Goal: Task Accomplishment & Management: Use online tool/utility

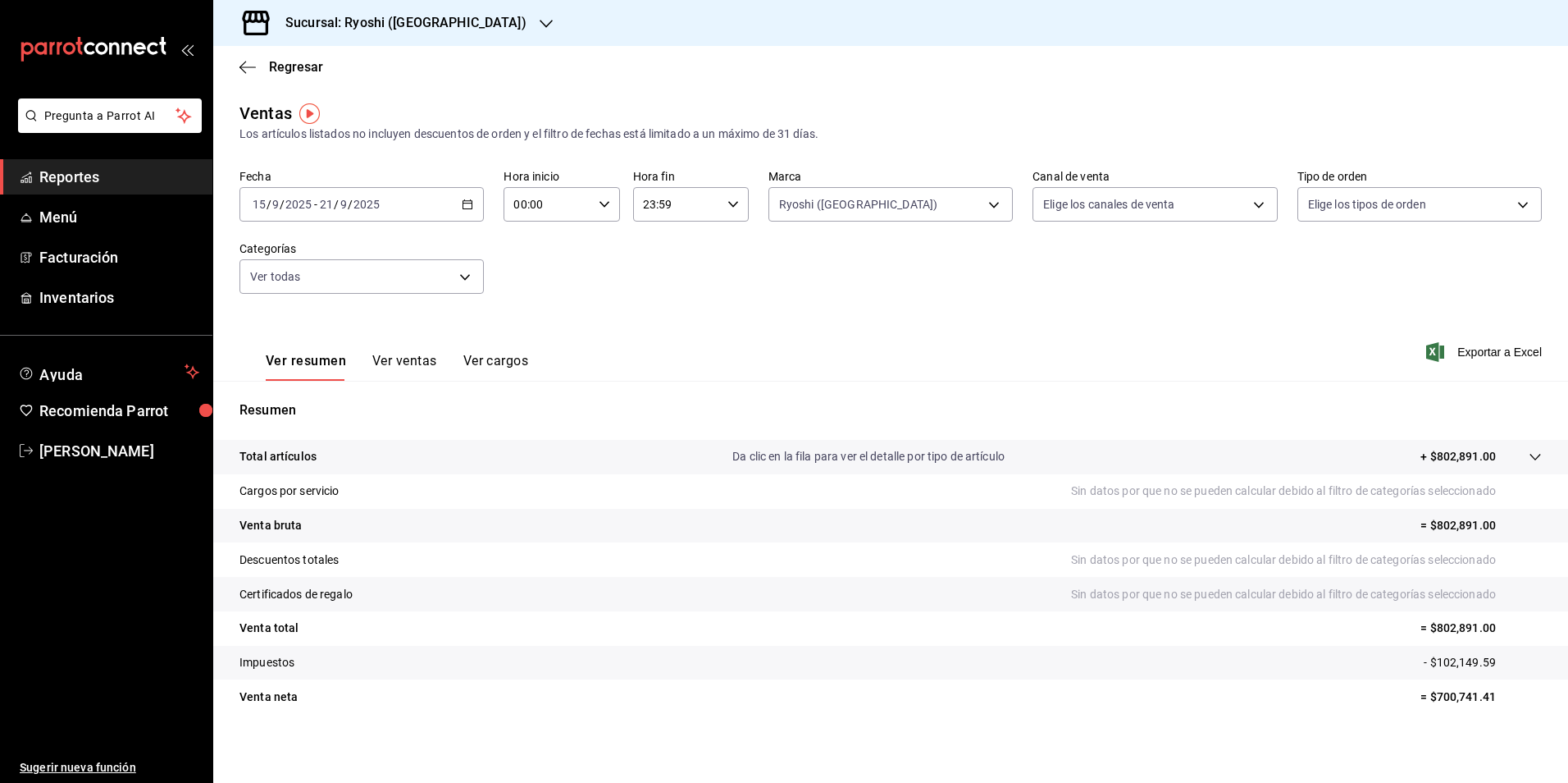
click at [902, 346] on div "Ver resumen Ver ventas Ver cargos Exportar a Excel" at bounding box center [890, 348] width 1355 height 68
click at [87, 184] on span "Reportes" at bounding box center [119, 176] width 160 height 22
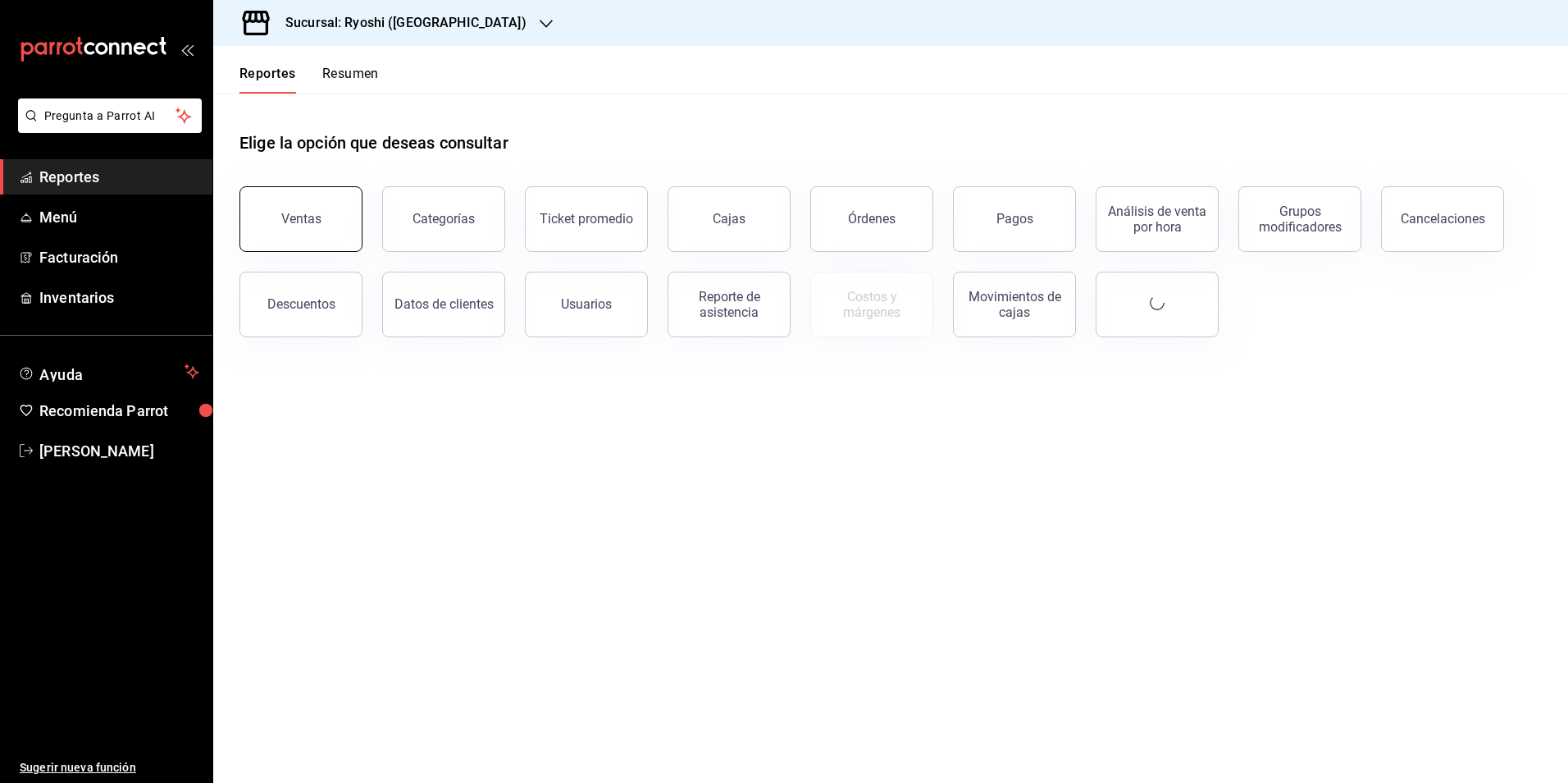
click at [278, 224] on button "Ventas" at bounding box center [302, 219] width 123 height 66
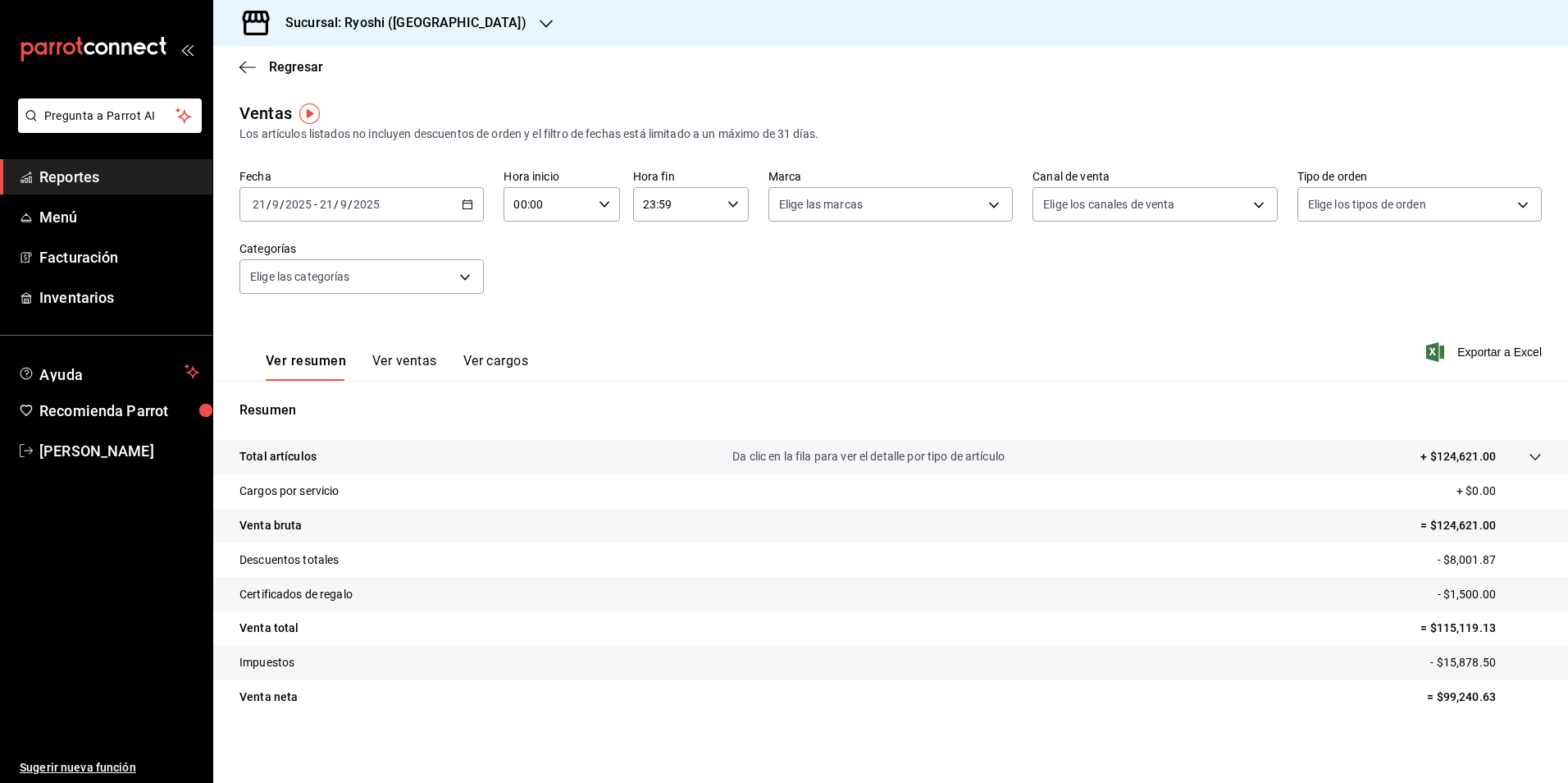
click at [467, 201] on \(Stroke\) "button" at bounding box center [468, 204] width 10 height 9
click at [315, 399] on span "Rango de fechas" at bounding box center [318, 401] width 127 height 17
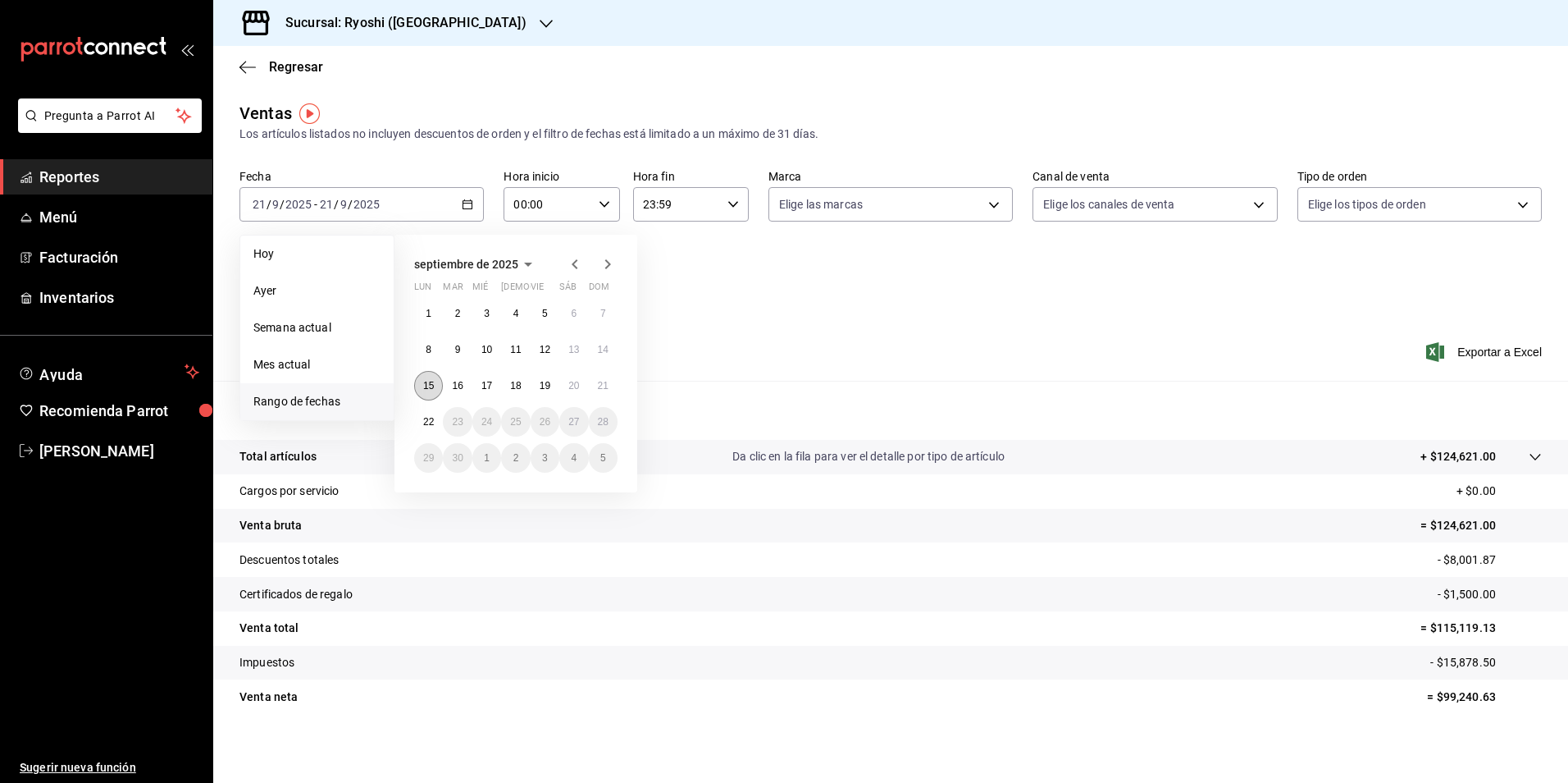
click at [428, 383] on abbr "15" at bounding box center [428, 387] width 11 height 12
click at [433, 425] on abbr "22" at bounding box center [428, 422] width 11 height 12
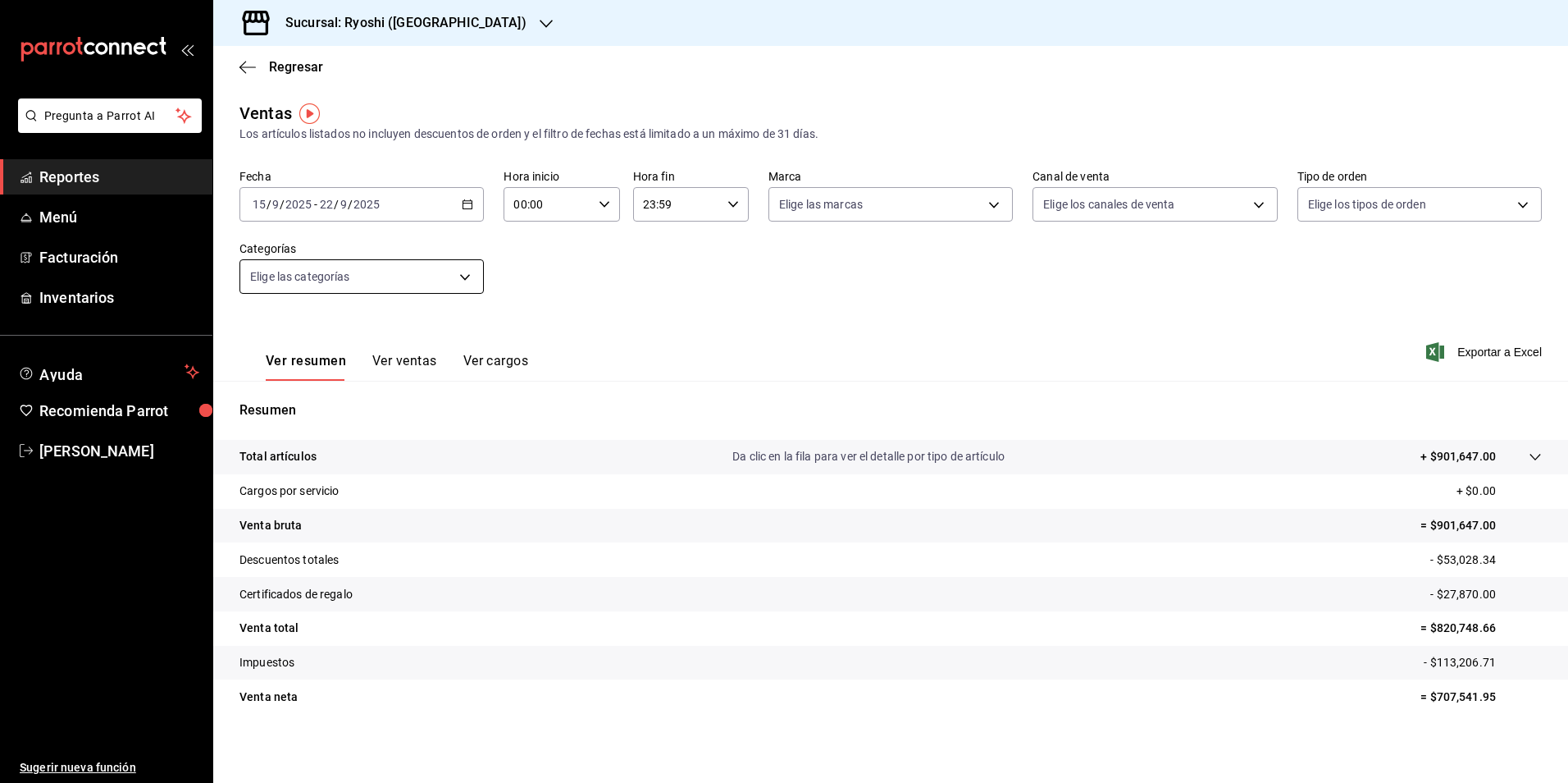
click at [459, 271] on body "Pregunta a Parrot AI Reportes Menú Facturación Inventarios Ayuda Recomienda Par…" at bounding box center [784, 392] width 1568 height 783
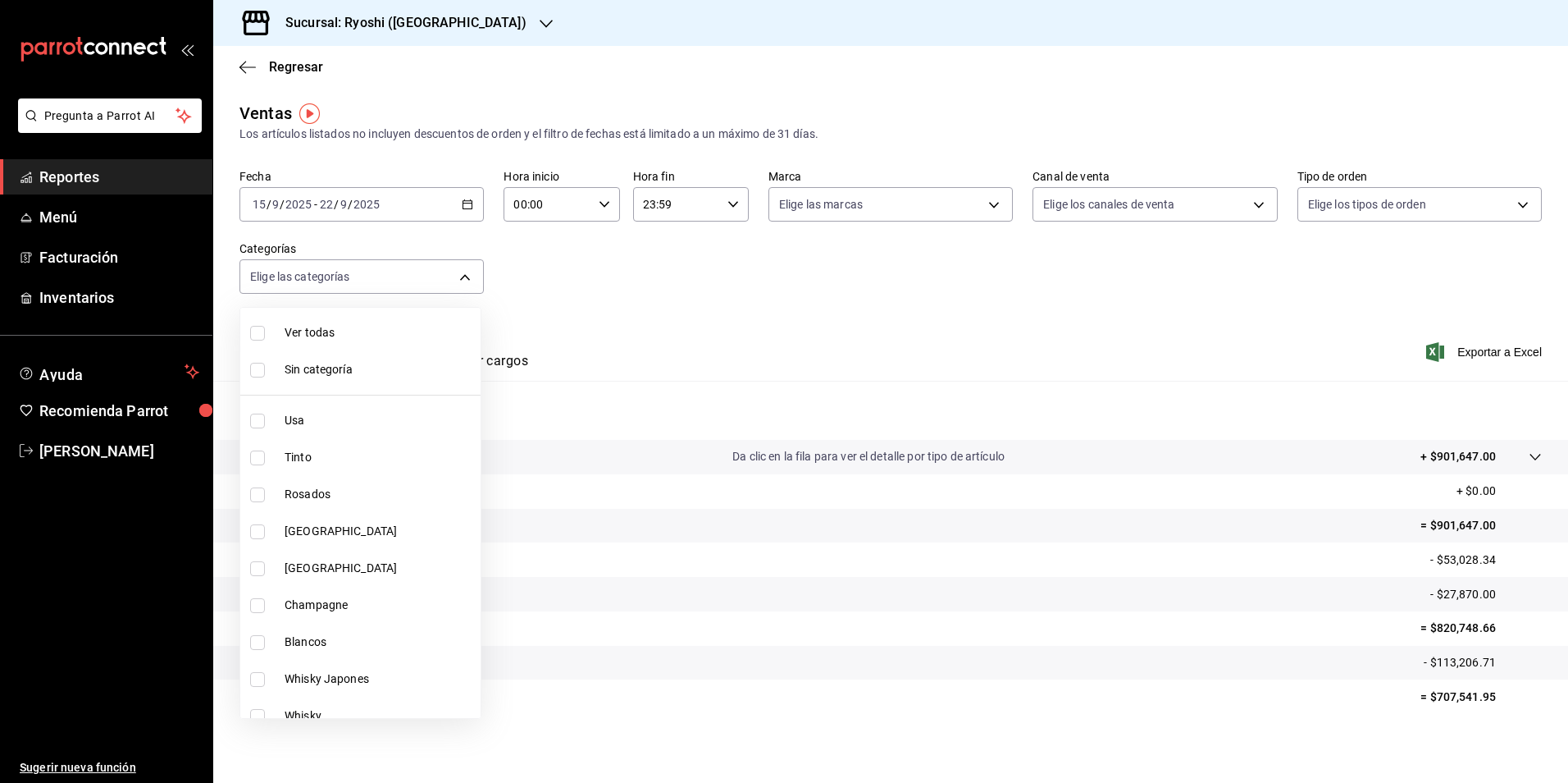
click at [259, 339] on input "checkbox" at bounding box center [257, 333] width 15 height 15
checkbox input "true"
type input "983ebb25-c6d8-4647-898b-43e41473272b,b131aea8-f4fd-49fb-a6b3-d2f44229a596,2a94f…"
checkbox input "true"
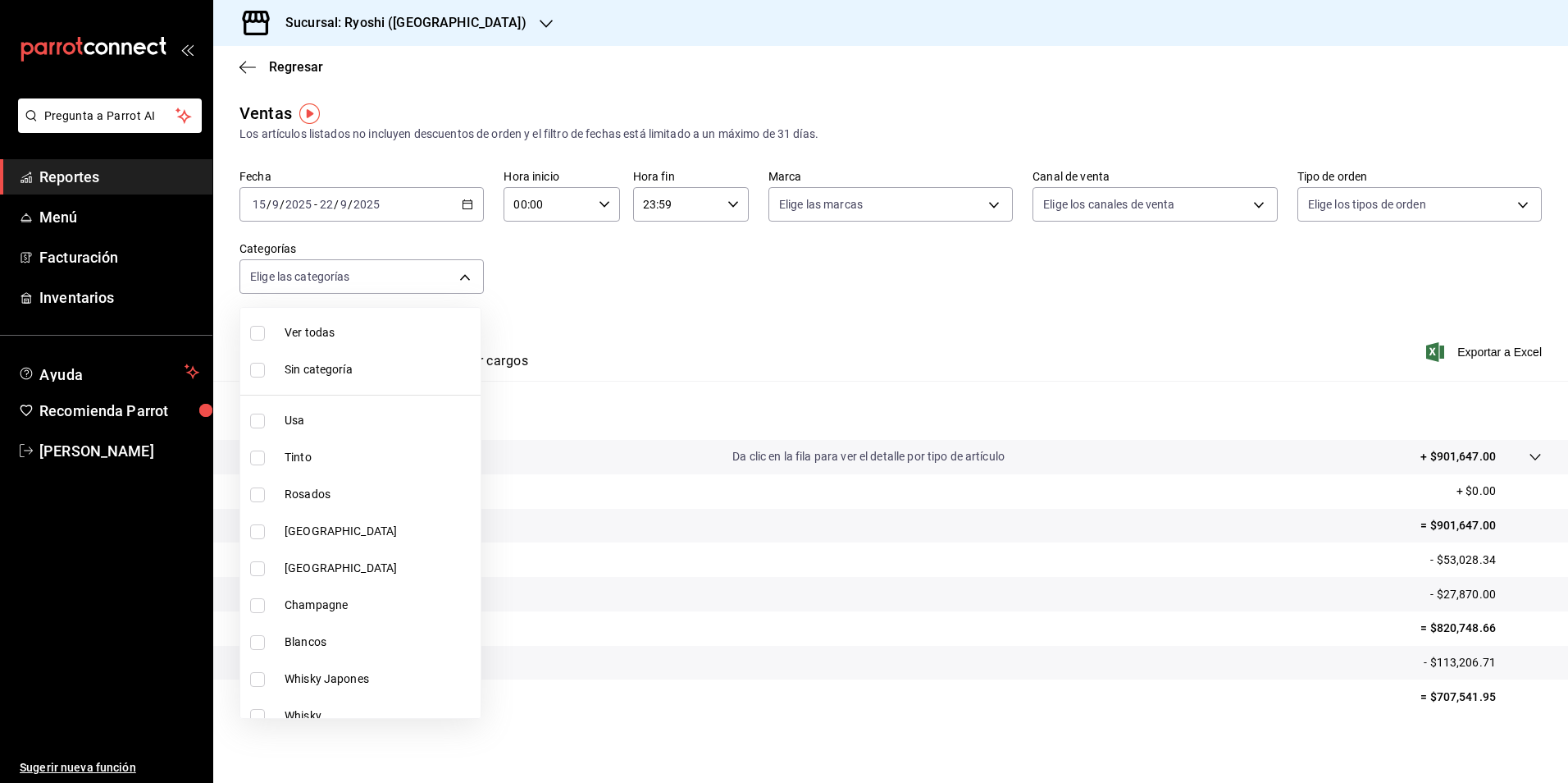
checkbox input "true"
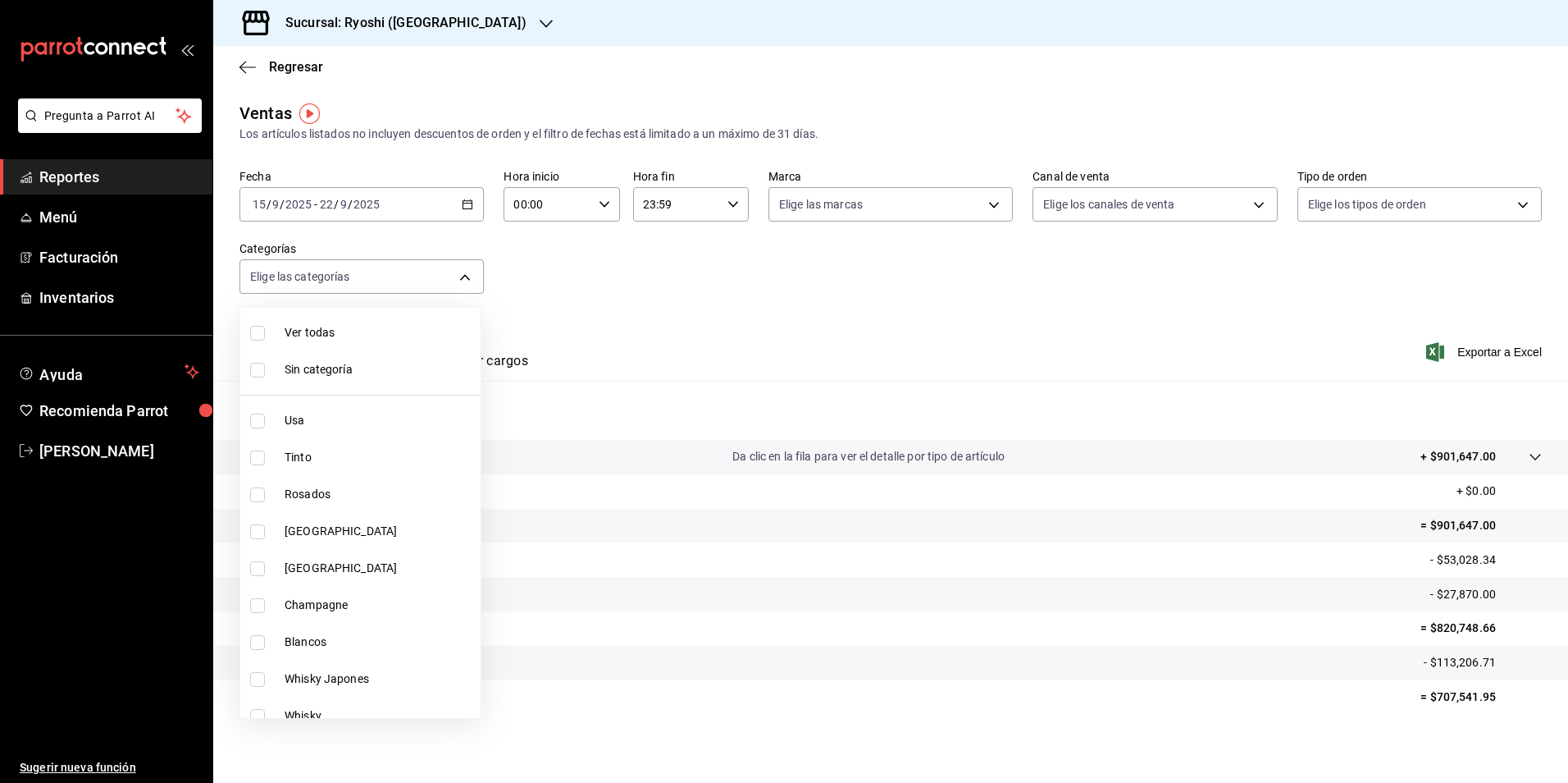
checkbox input "true"
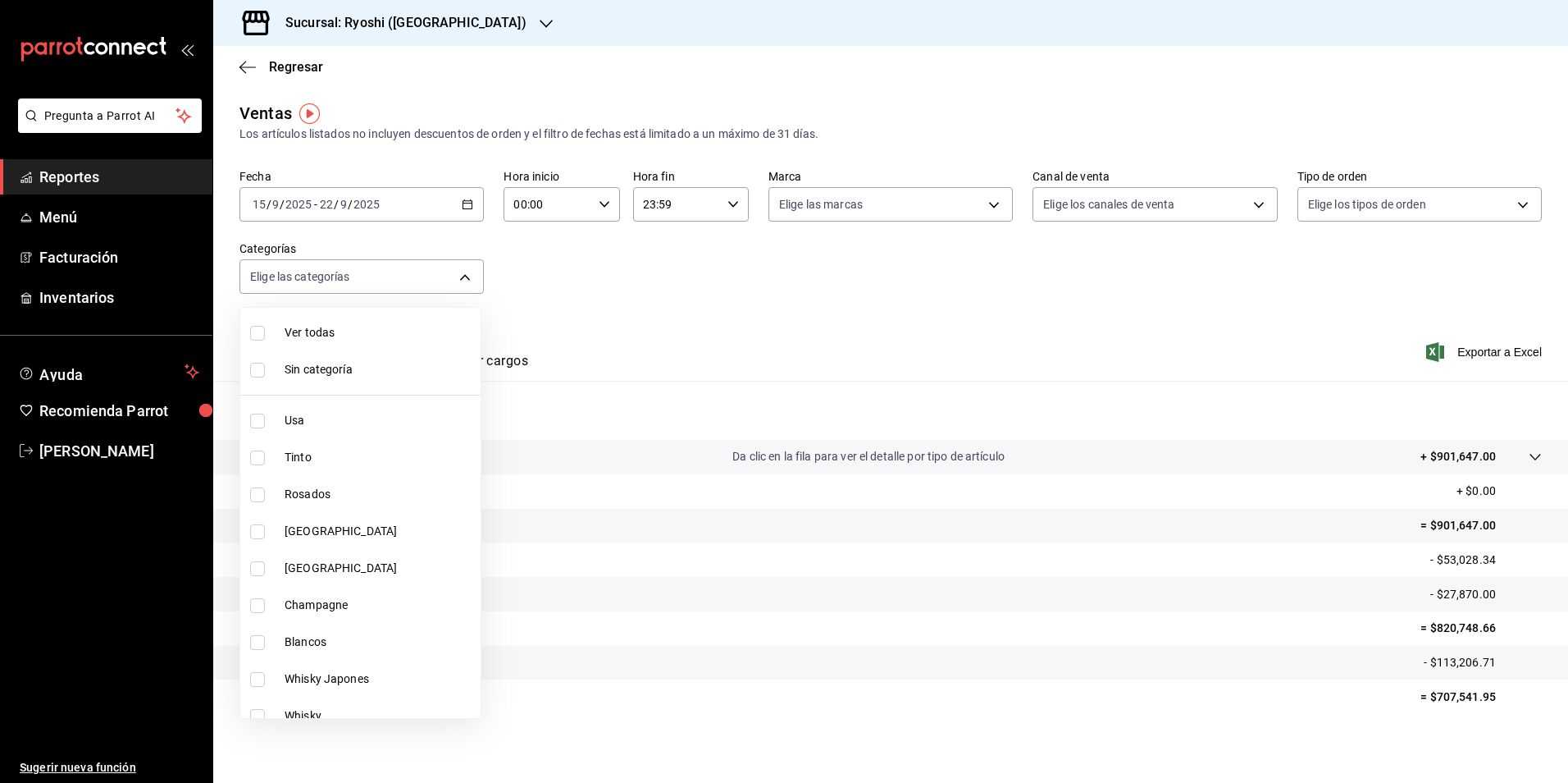
checkbox input "true"
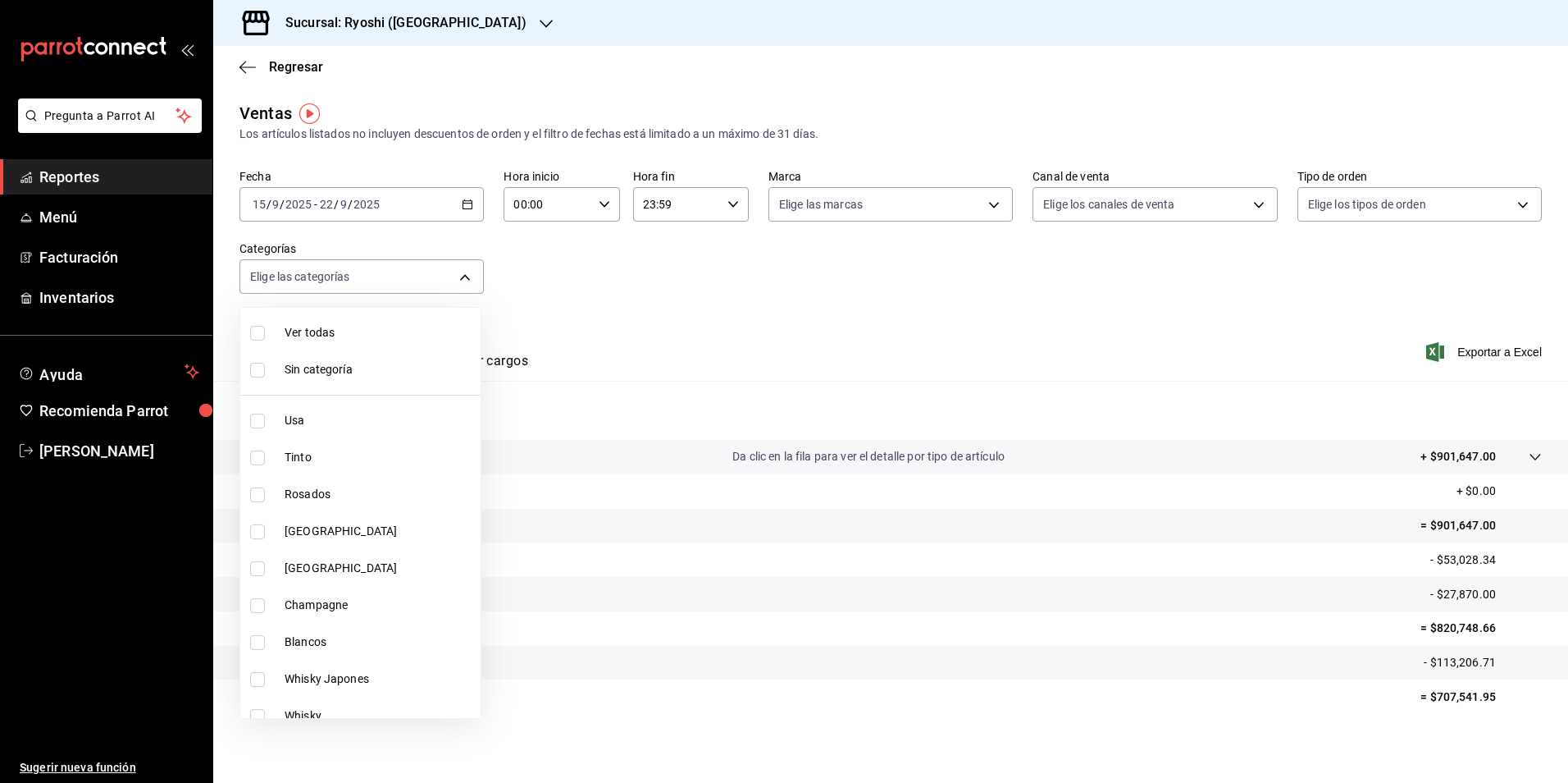
checkbox input "true"
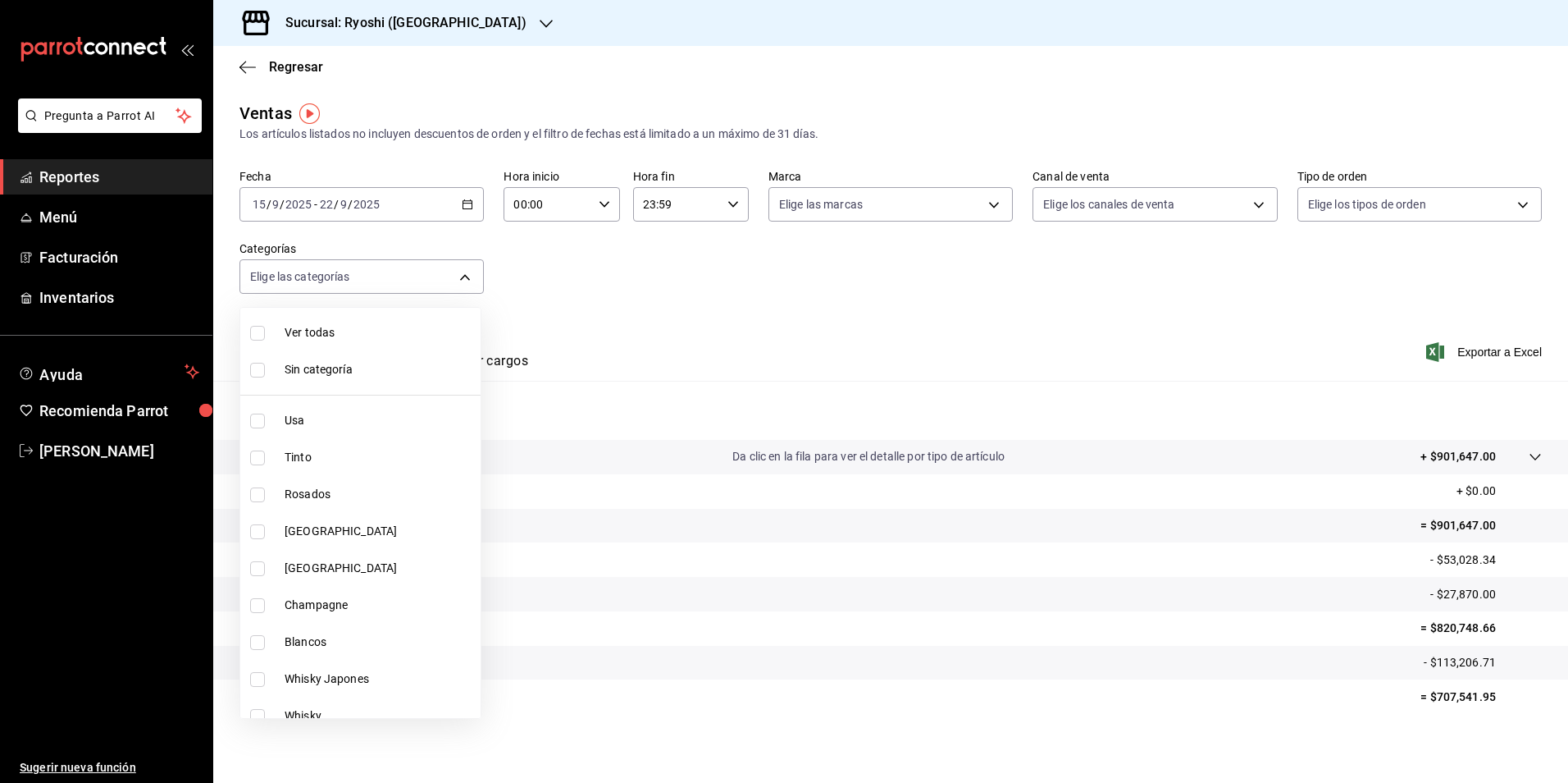
checkbox input "true"
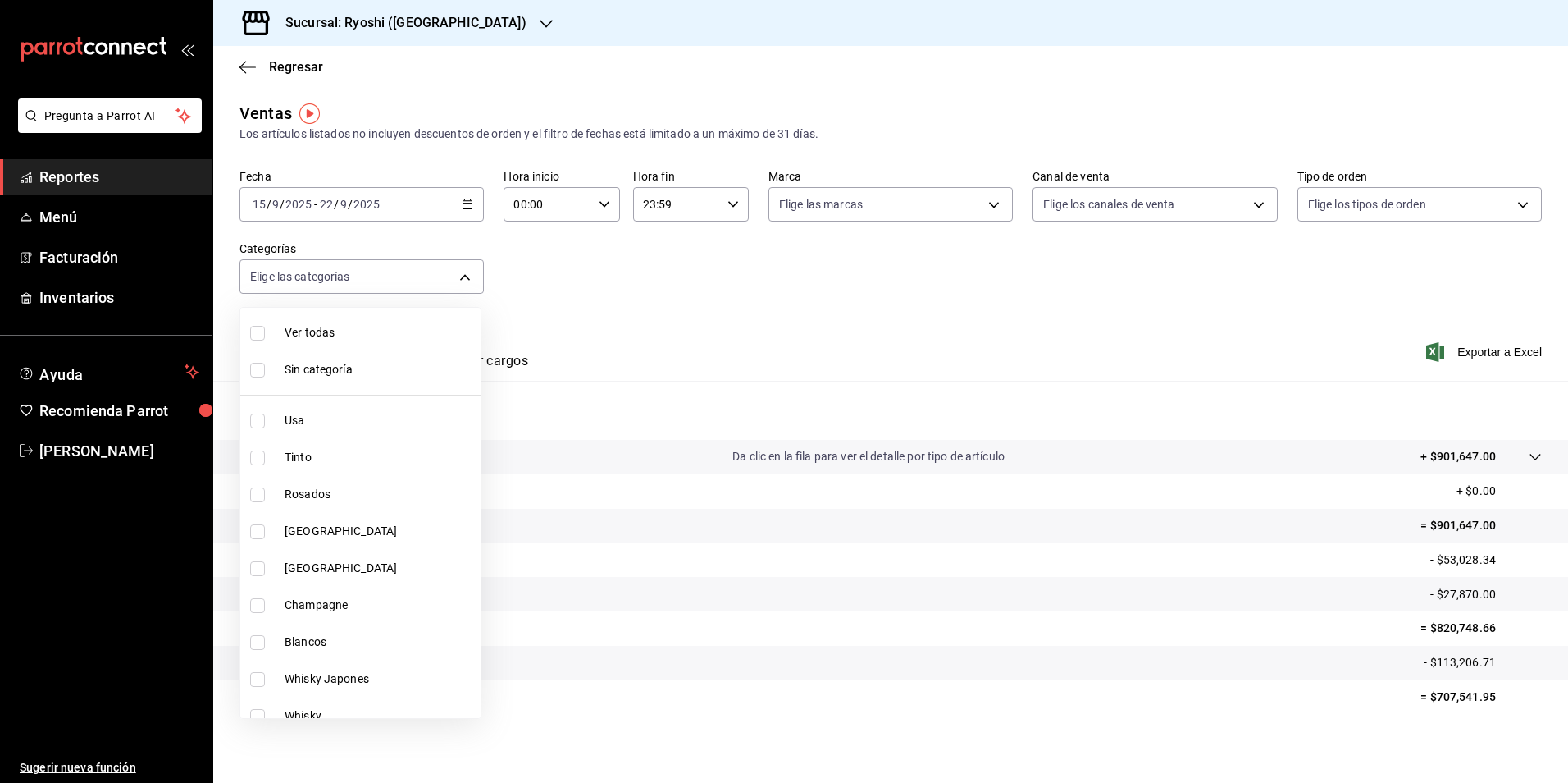
checkbox input "true"
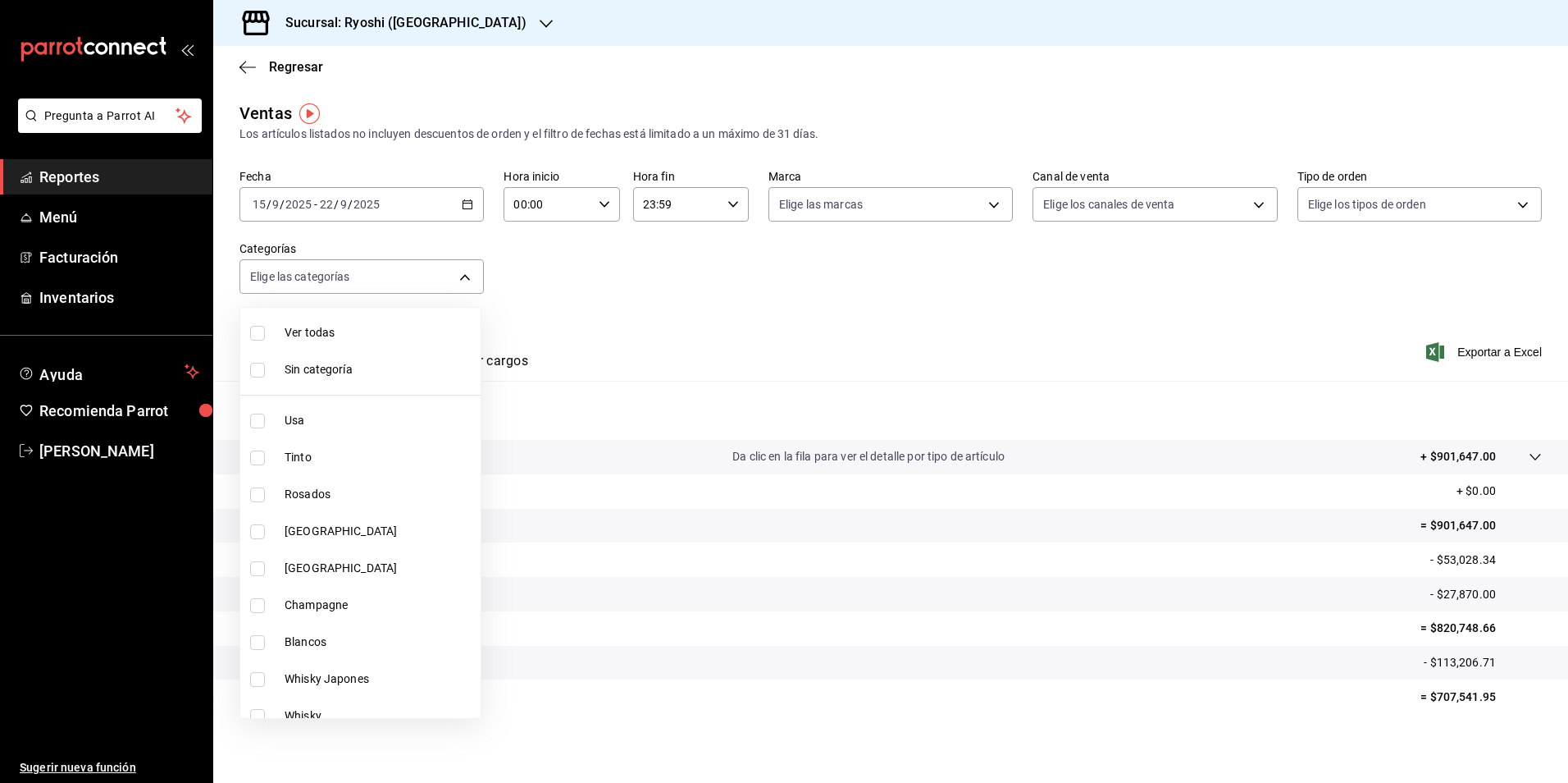
checkbox input "true"
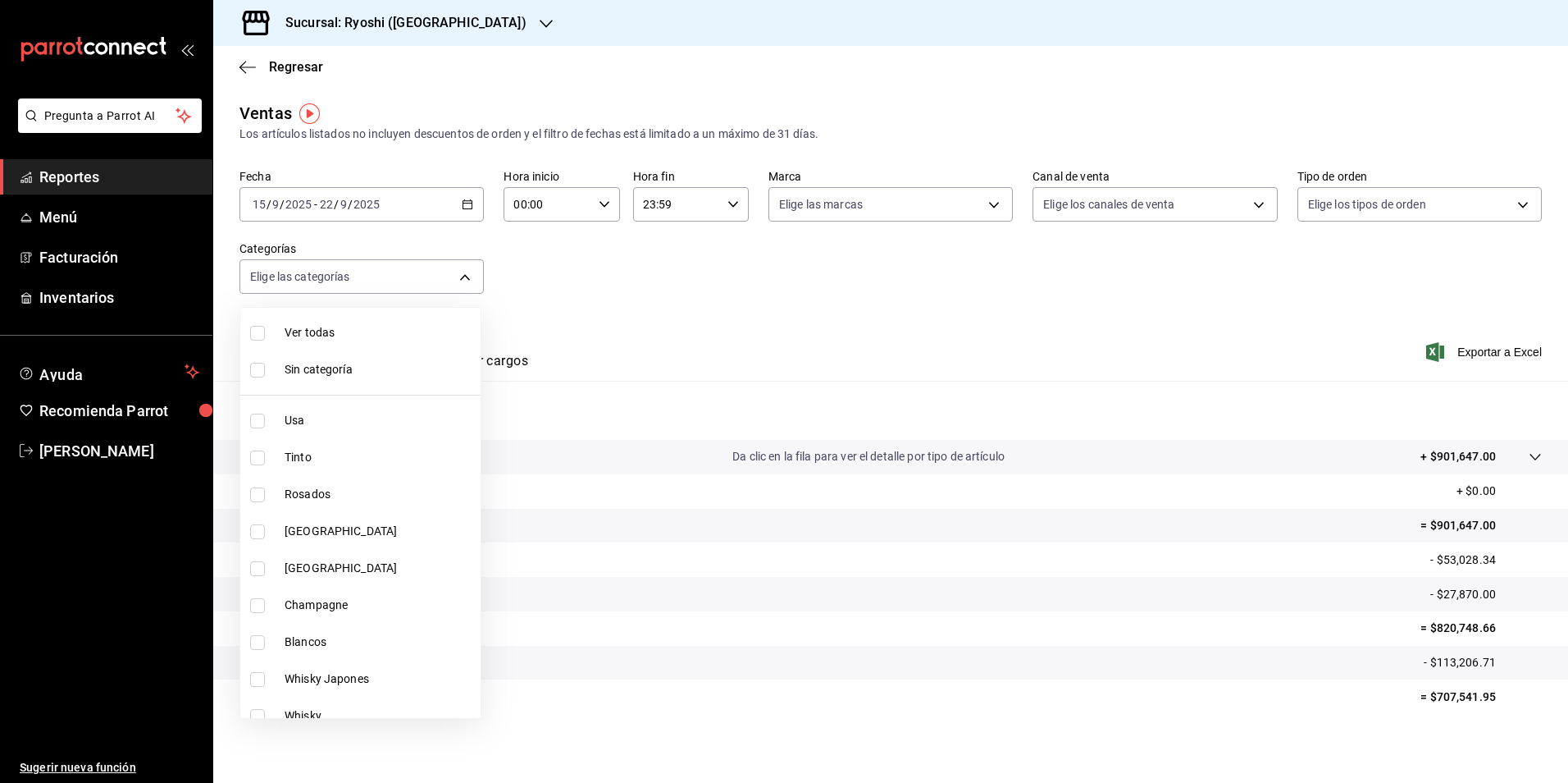
checkbox input "true"
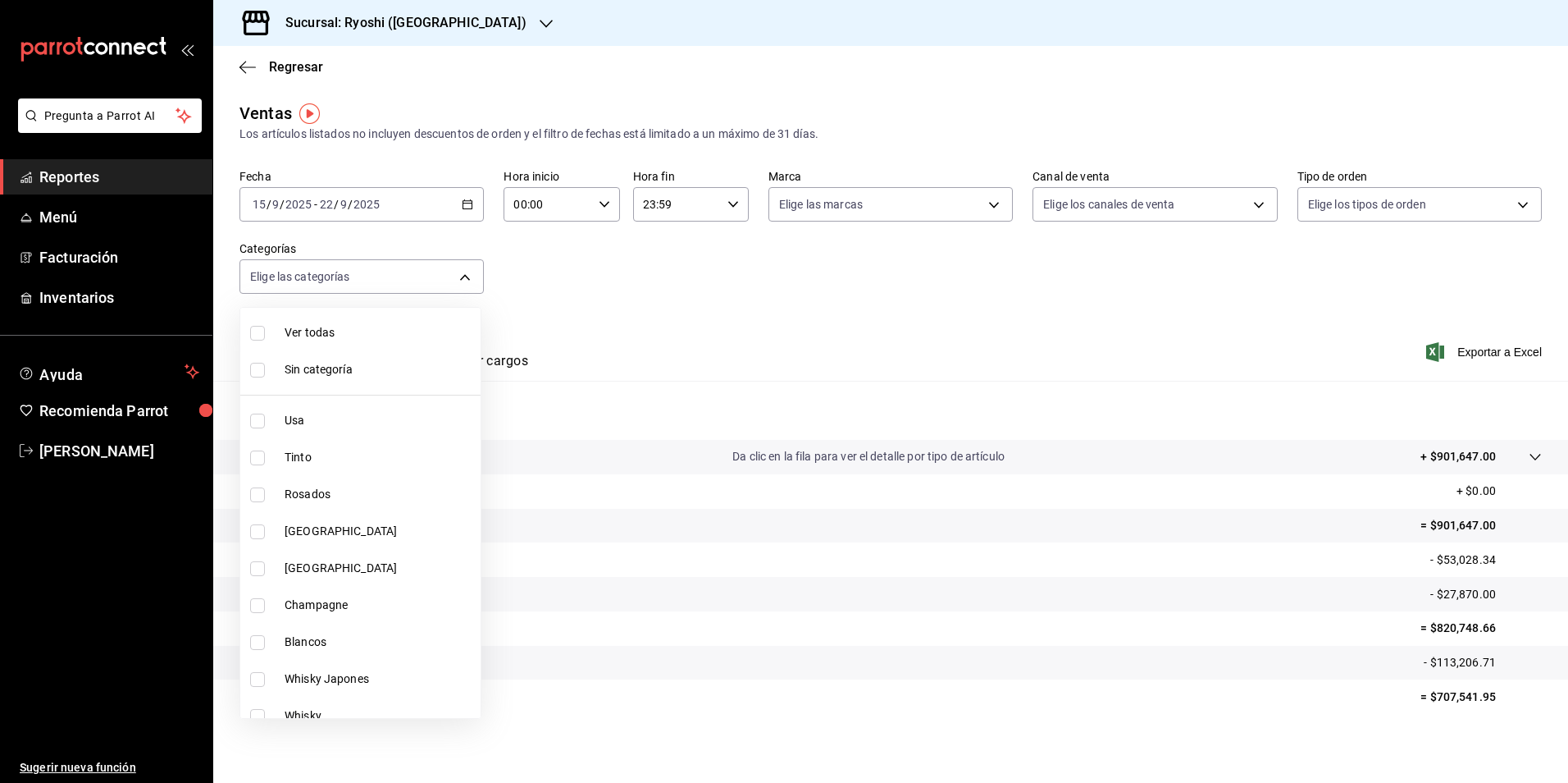
checkbox input "true"
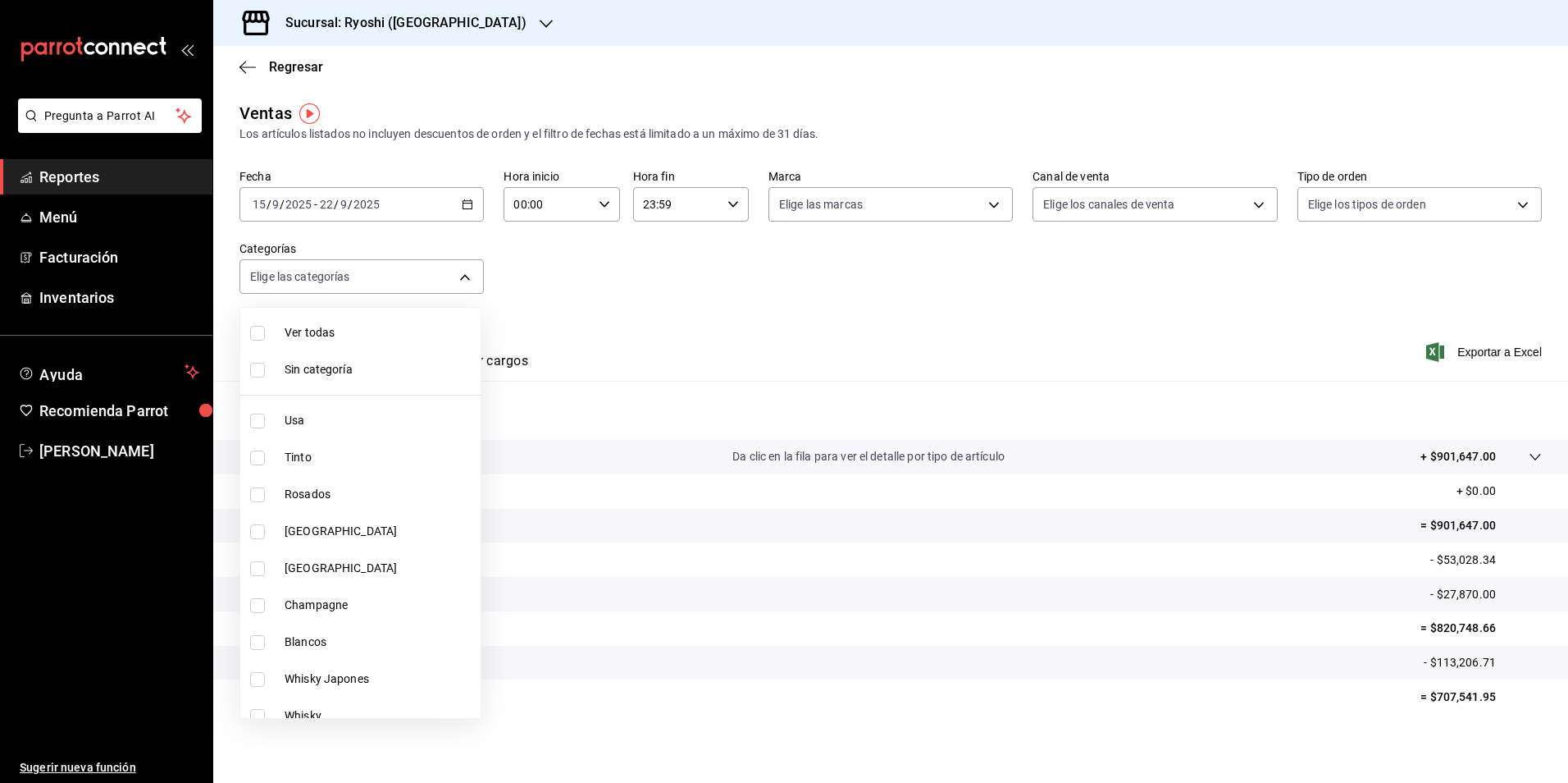
checkbox input "true"
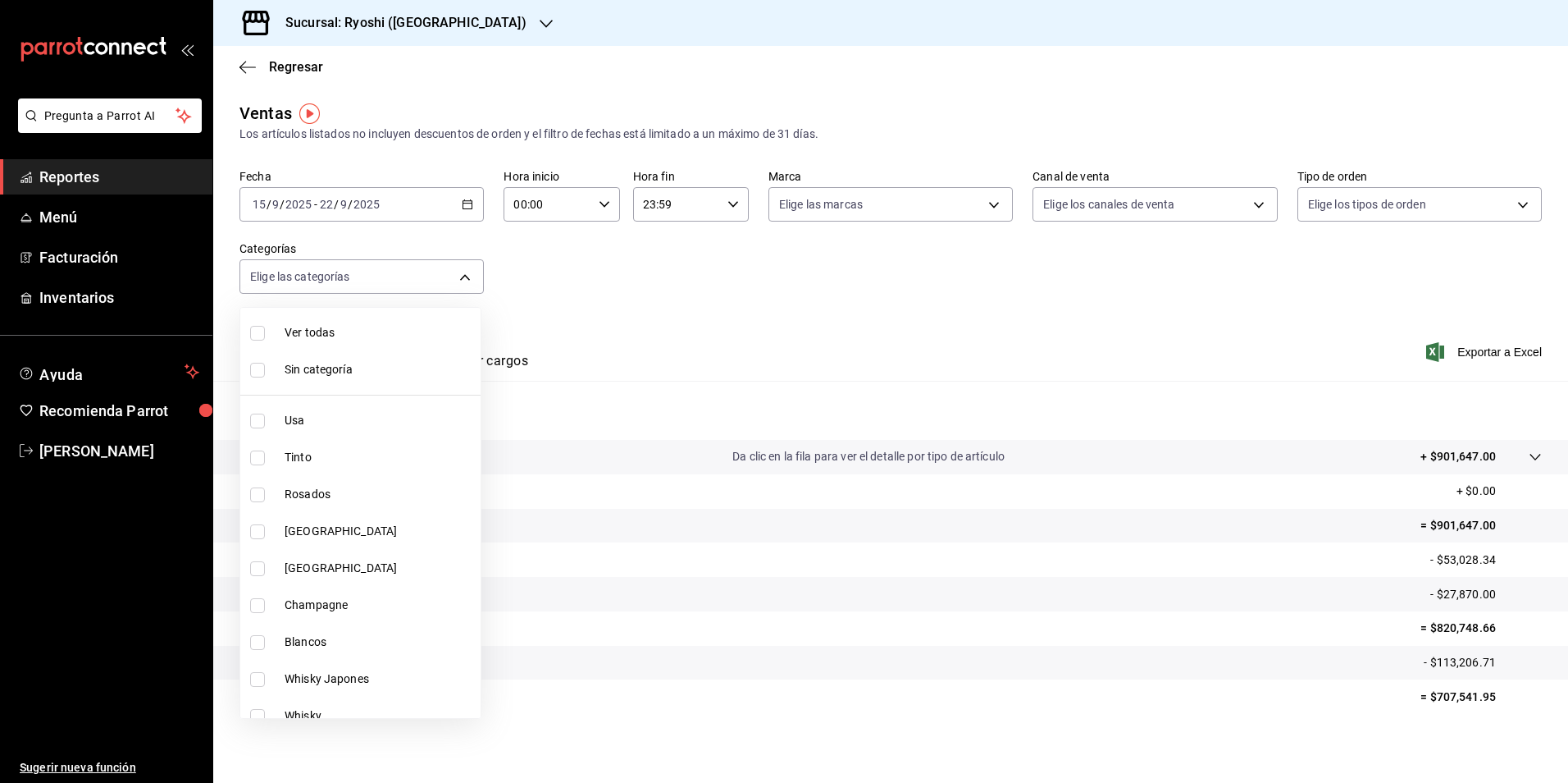
checkbox input "true"
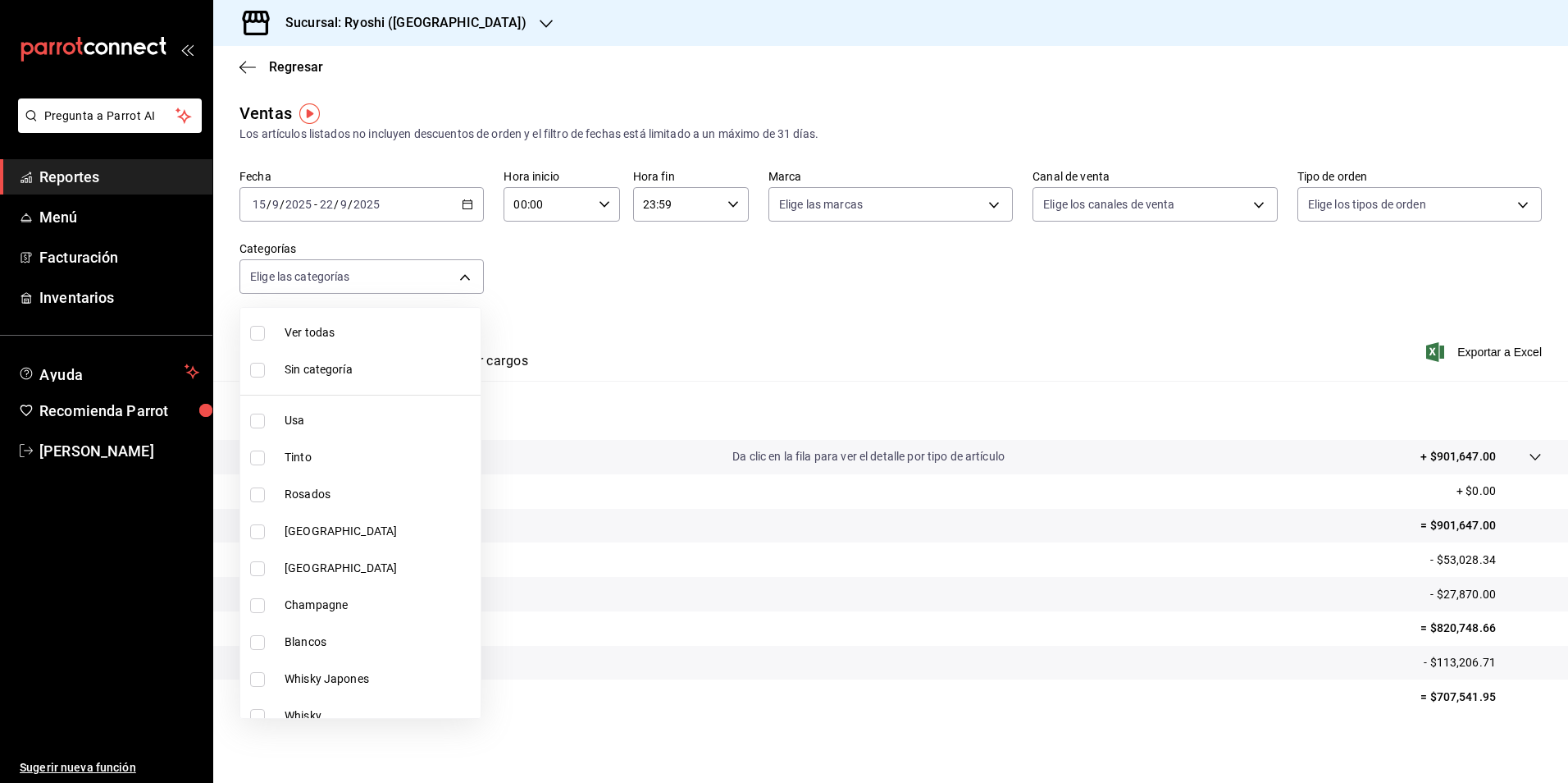
checkbox input "true"
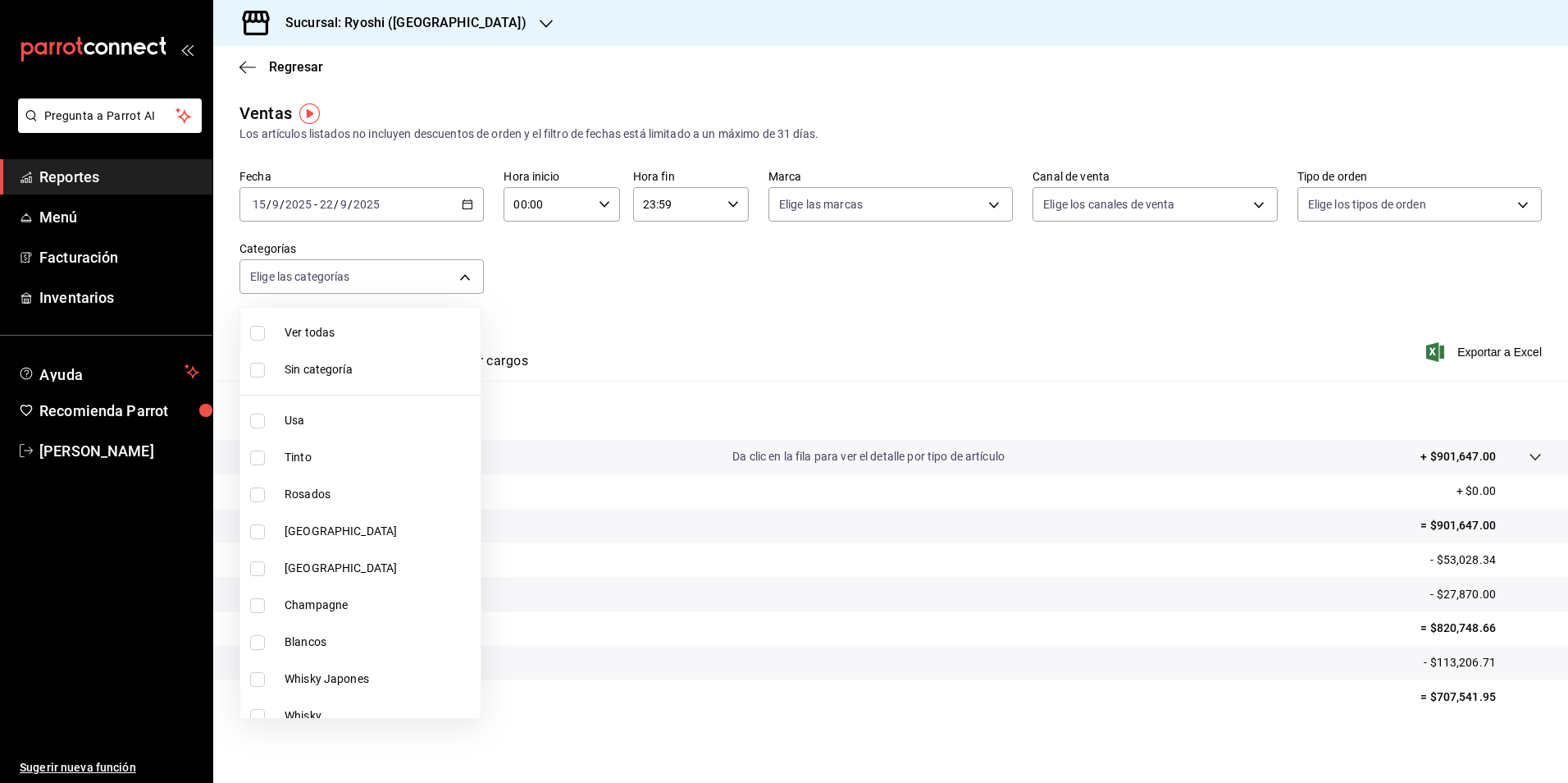
checkbox input "true"
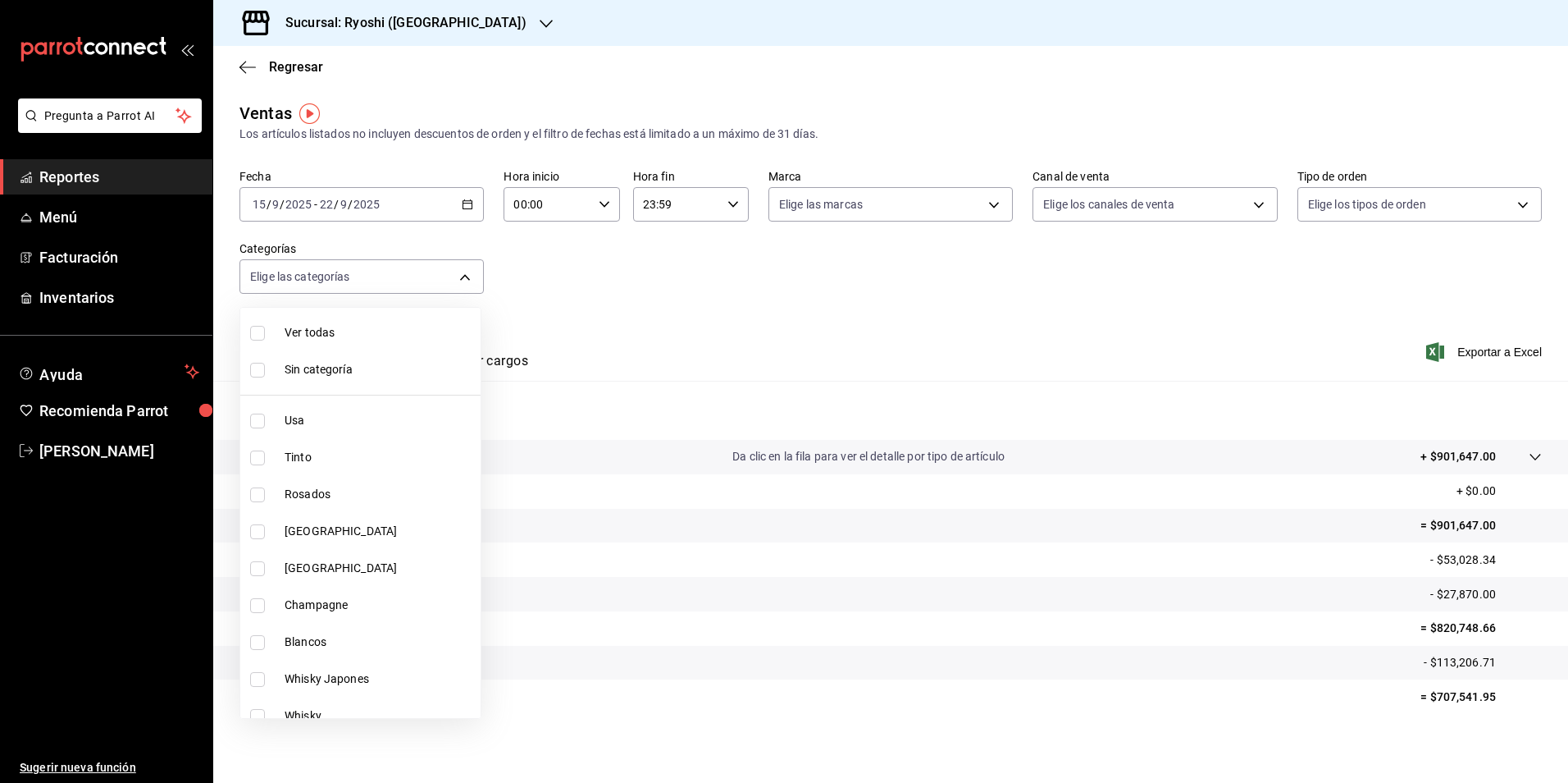
checkbox input "true"
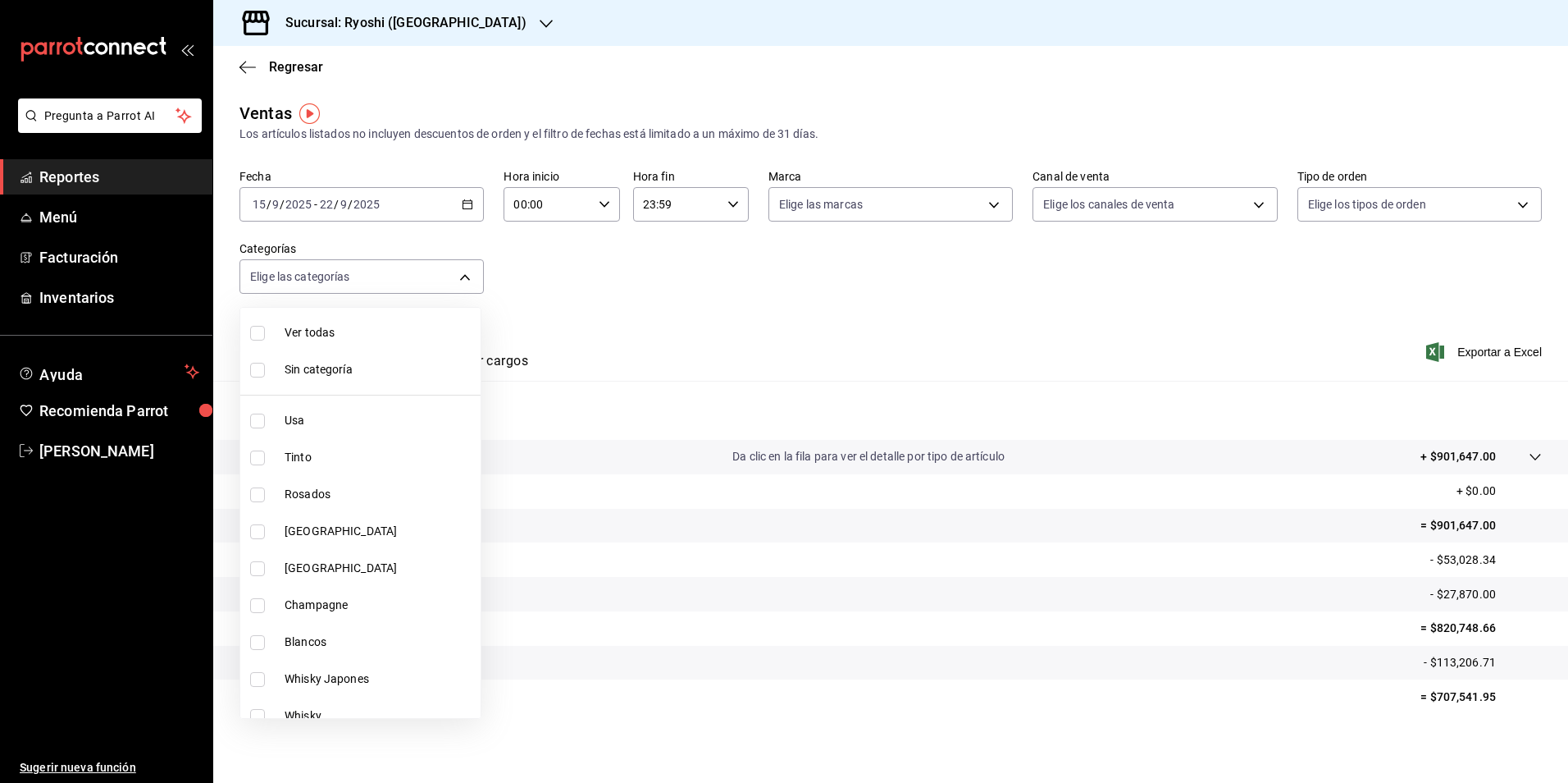
checkbox input "true"
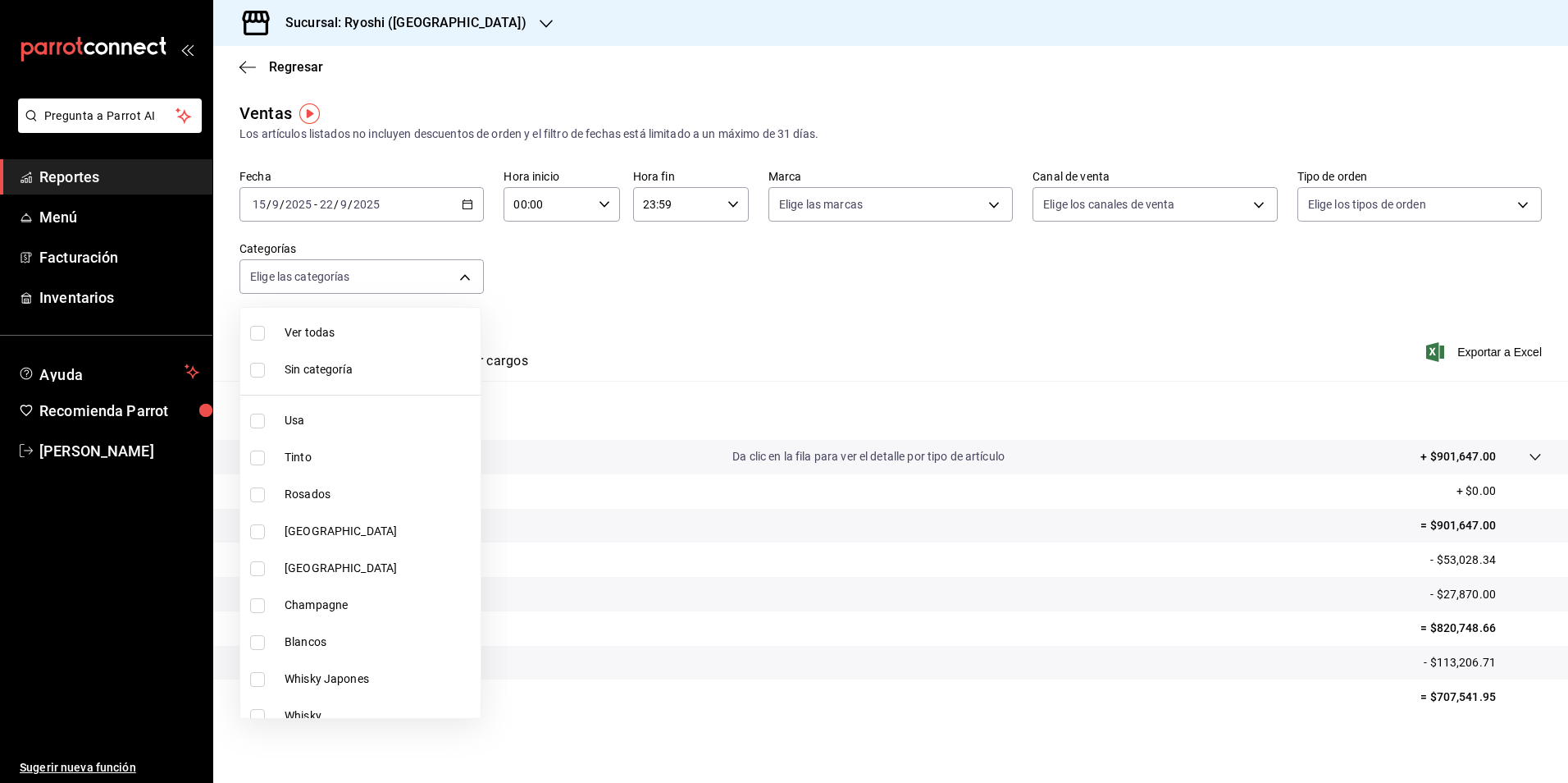
checkbox input "true"
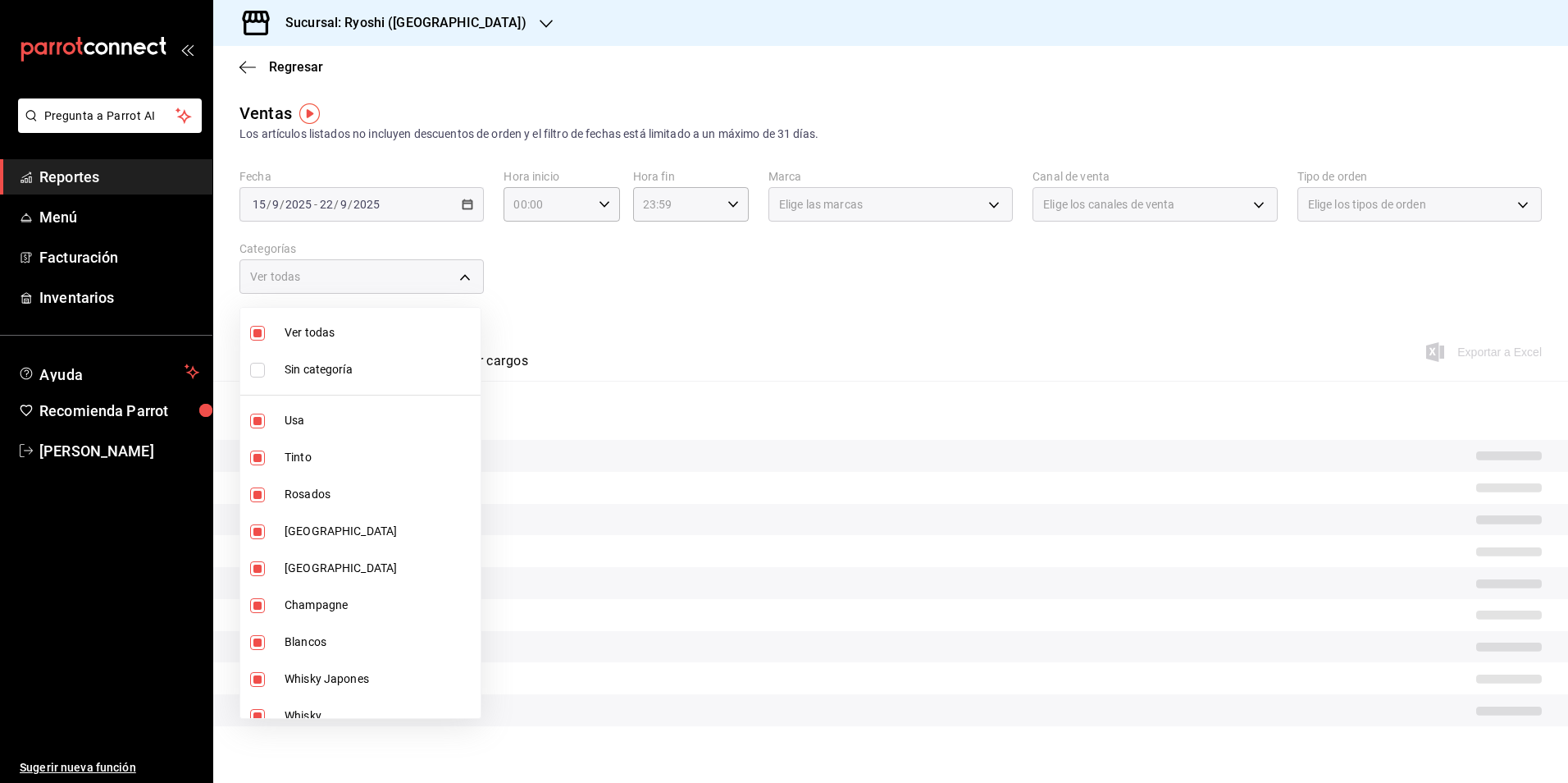
click at [1243, 207] on div at bounding box center [784, 392] width 1568 height 783
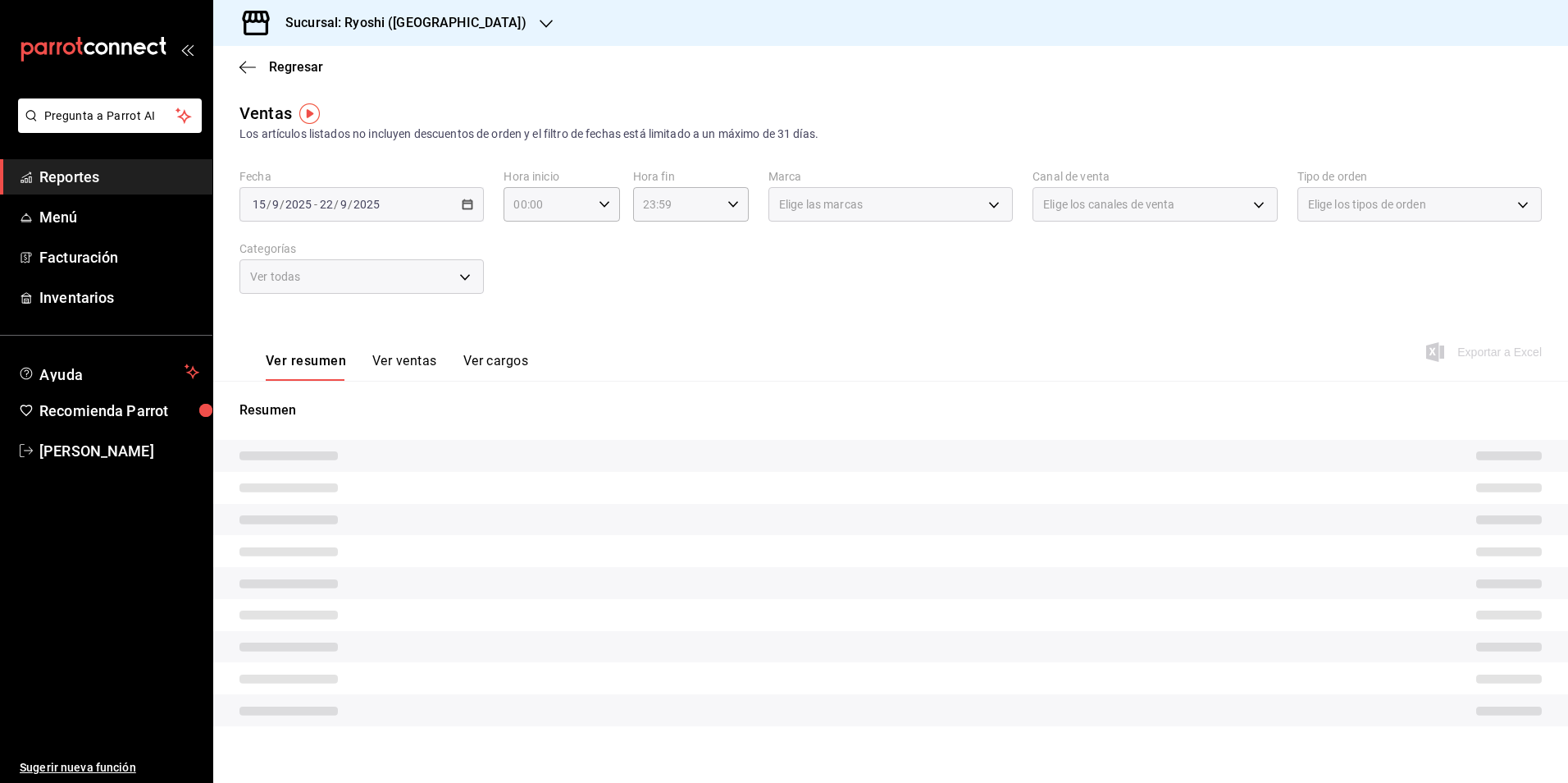
click at [984, 203] on div "Elige las marcas" at bounding box center [891, 204] width 245 height 35
click at [982, 211] on div "Elige las marcas" at bounding box center [891, 204] width 245 height 35
click at [983, 202] on div "Elige las marcas" at bounding box center [891, 204] width 245 height 35
click at [986, 197] on div "Elige las marcas" at bounding box center [891, 204] width 245 height 35
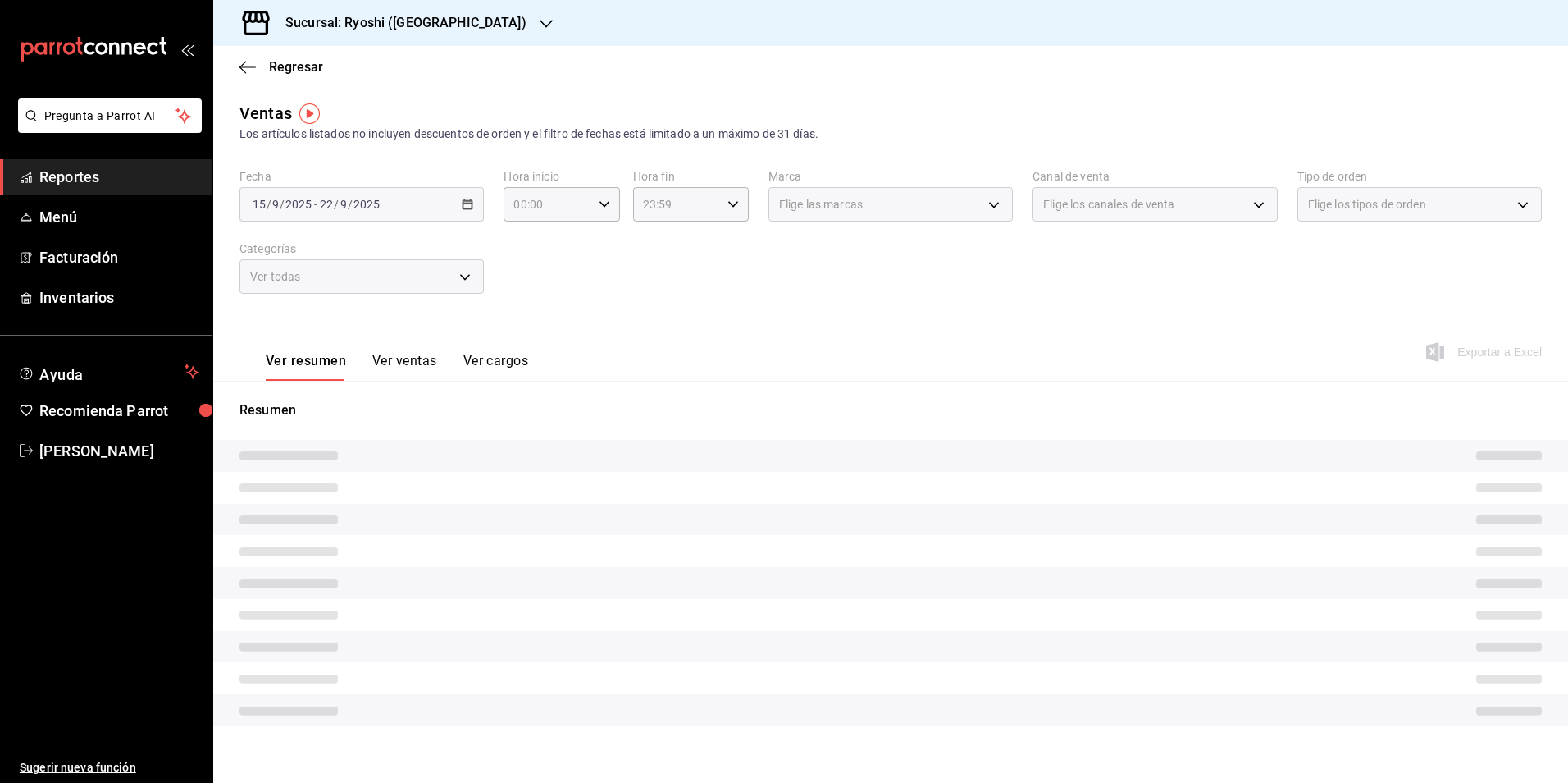
click at [986, 197] on div "Elige las marcas" at bounding box center [891, 204] width 245 height 35
click at [476, 282] on div "Ver todas" at bounding box center [362, 276] width 245 height 35
click at [460, 279] on div "Ver todas" at bounding box center [362, 276] width 245 height 35
click at [1270, 521] on tr at bounding box center [890, 520] width 1355 height 32
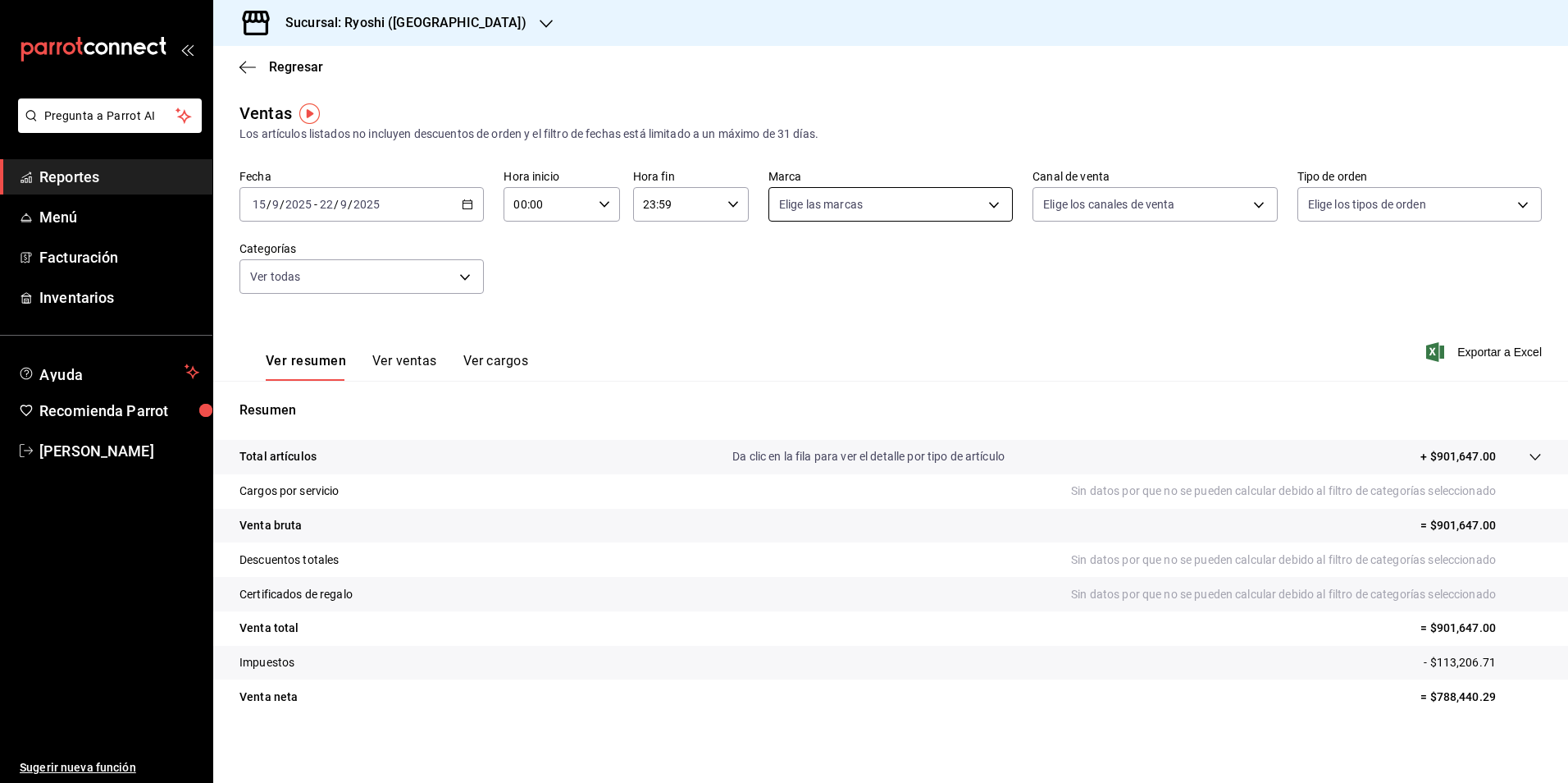
click at [949, 205] on body "Pregunta a Parrot AI Reportes Menú Facturación Inventarios Ayuda Recomienda Par…" at bounding box center [784, 392] width 1568 height 783
click at [784, 321] on input "checkbox" at bounding box center [782, 323] width 15 height 15
checkbox input "true"
type input "26ca50e5-a845-484f-a54e-8a4432b79f59"
click at [1453, 353] on div at bounding box center [784, 392] width 1568 height 783
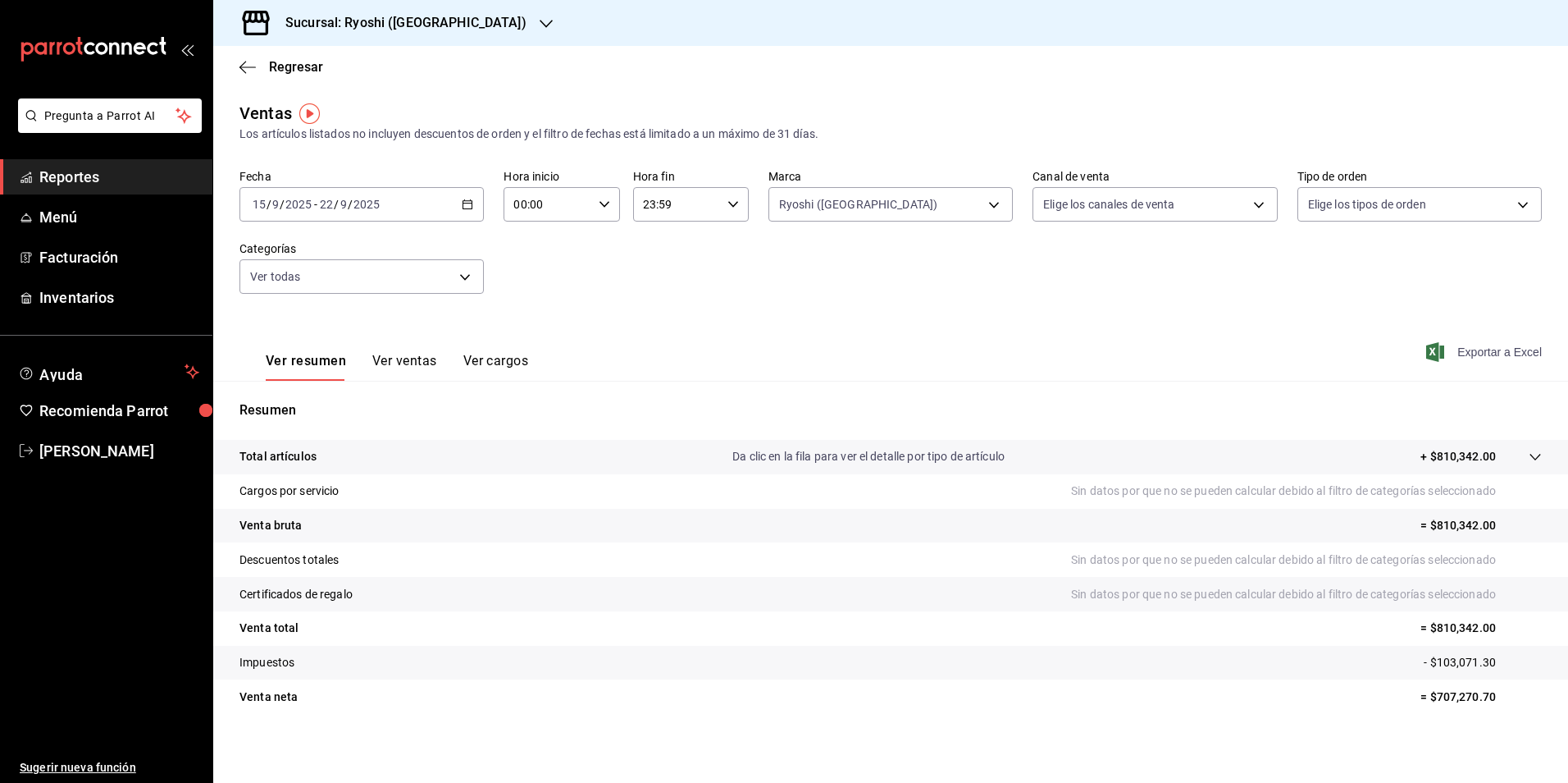
click at [1477, 353] on span "Exportar a Excel" at bounding box center [1485, 353] width 112 height 20
